Goal: Check status: Check status

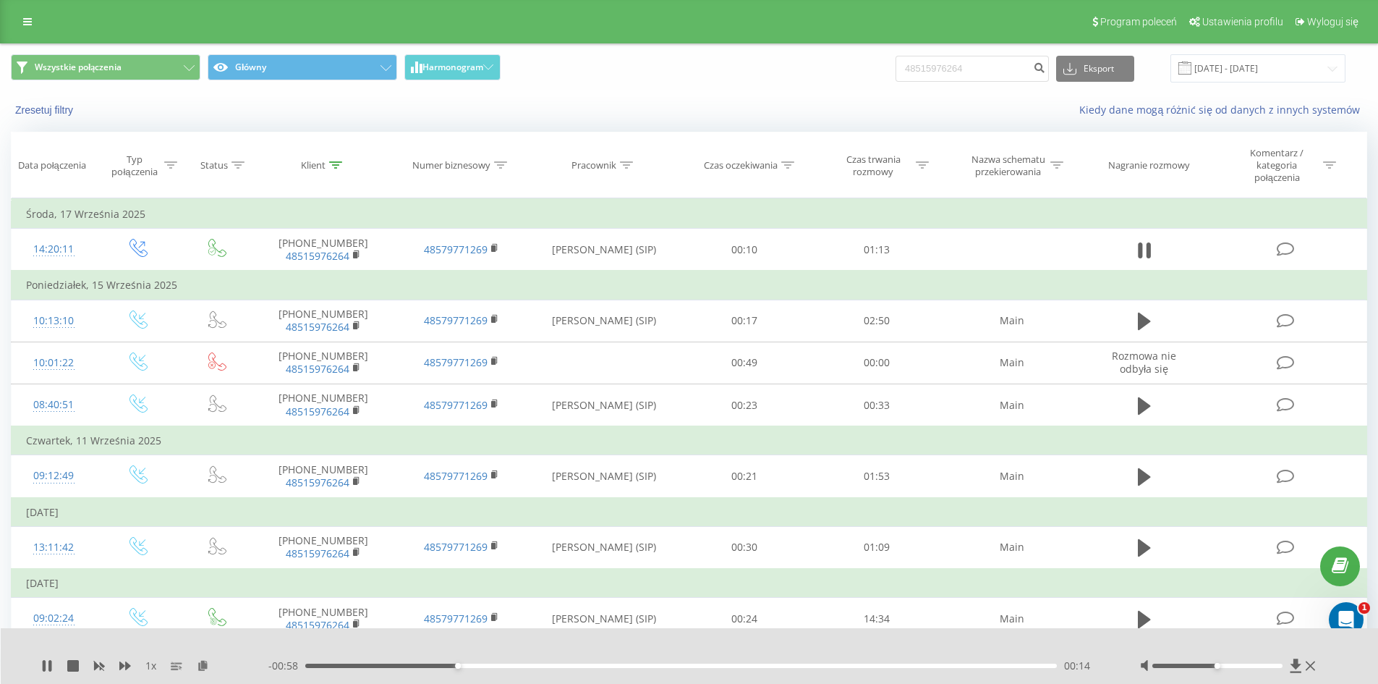
click at [1143, 250] on icon at bounding box center [1144, 250] width 13 height 20
click at [34, 25] on link at bounding box center [27, 22] width 26 height 20
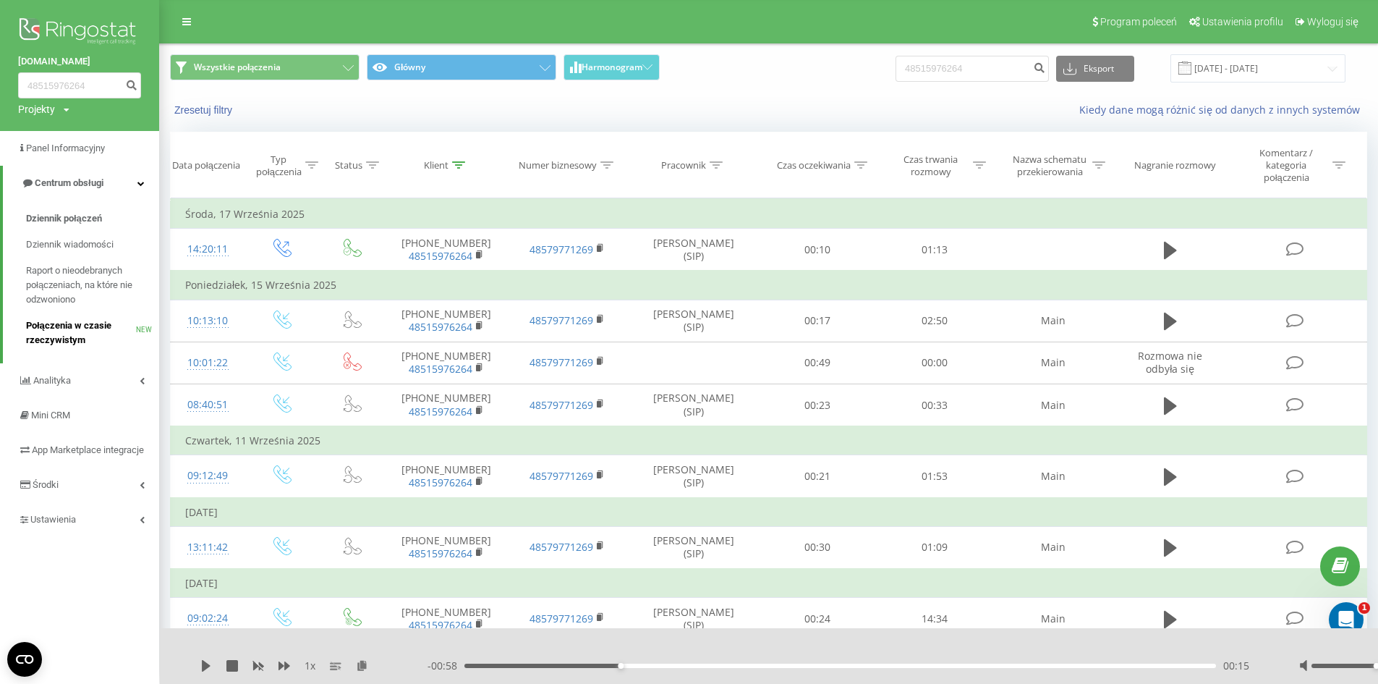
click at [91, 332] on span "Połączenia w czasie rzeczywistym" at bounding box center [81, 332] width 110 height 29
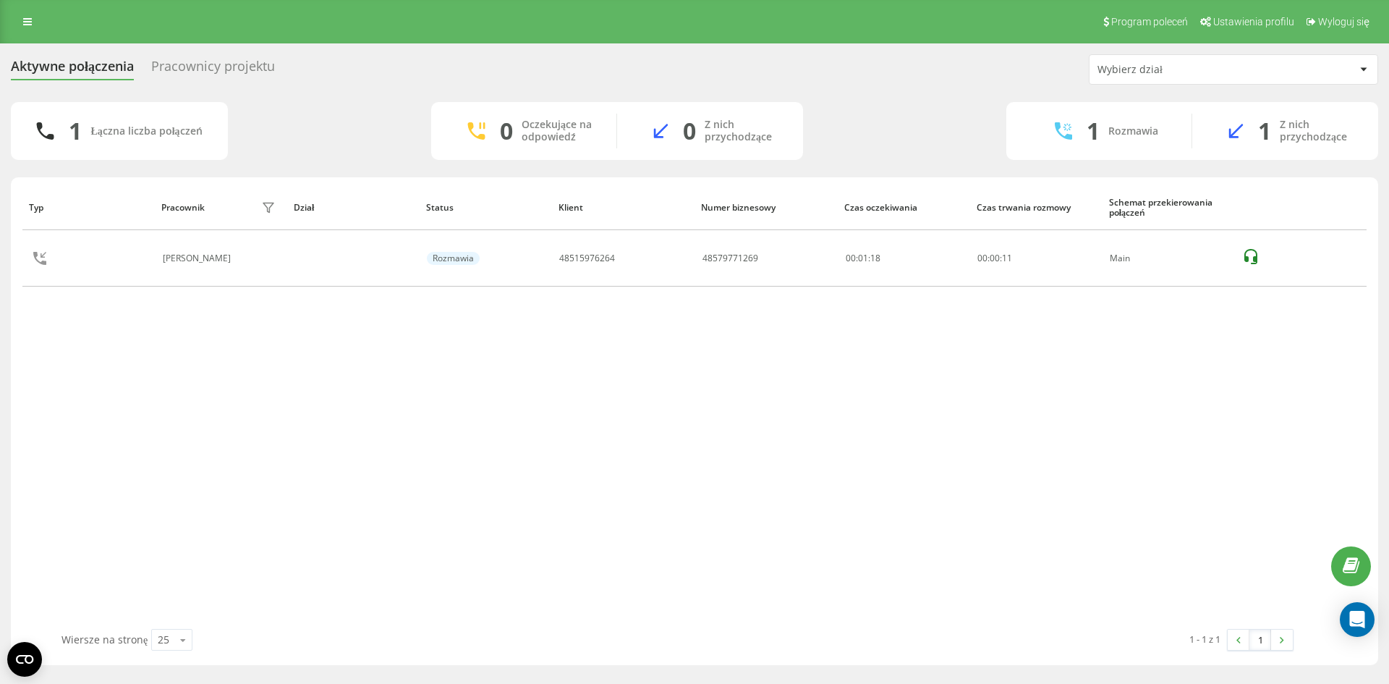
click at [1258, 262] on icon at bounding box center [1250, 256] width 17 height 17
